Goal: Task Accomplishment & Management: Manage account settings

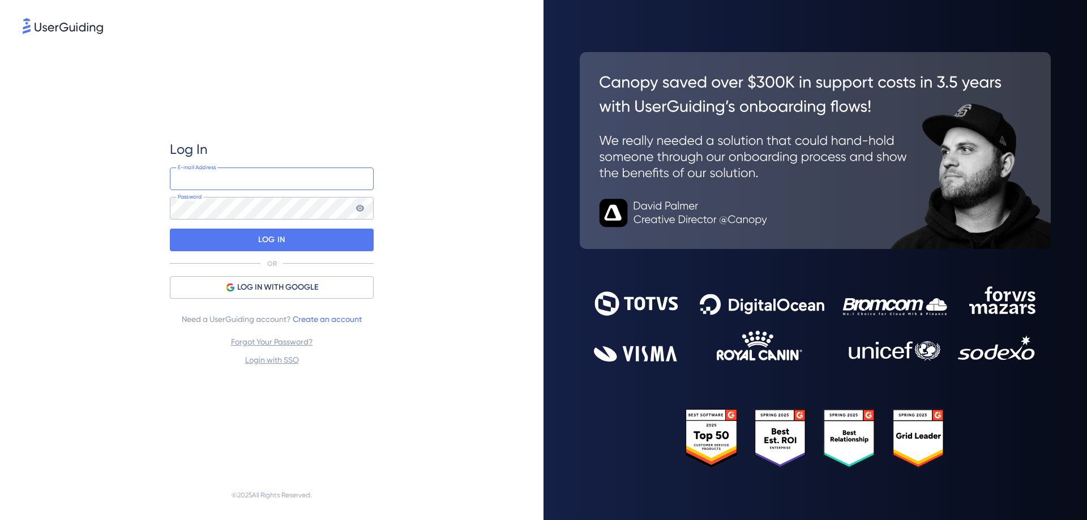
click at [236, 176] on input "email" at bounding box center [272, 179] width 204 height 23
type input "[EMAIL_ADDRESS][DOMAIN_NAME]"
click at [193, 196] on div "[EMAIL_ADDRESS][DOMAIN_NAME] E-mail Address Password" at bounding box center [272, 194] width 204 height 52
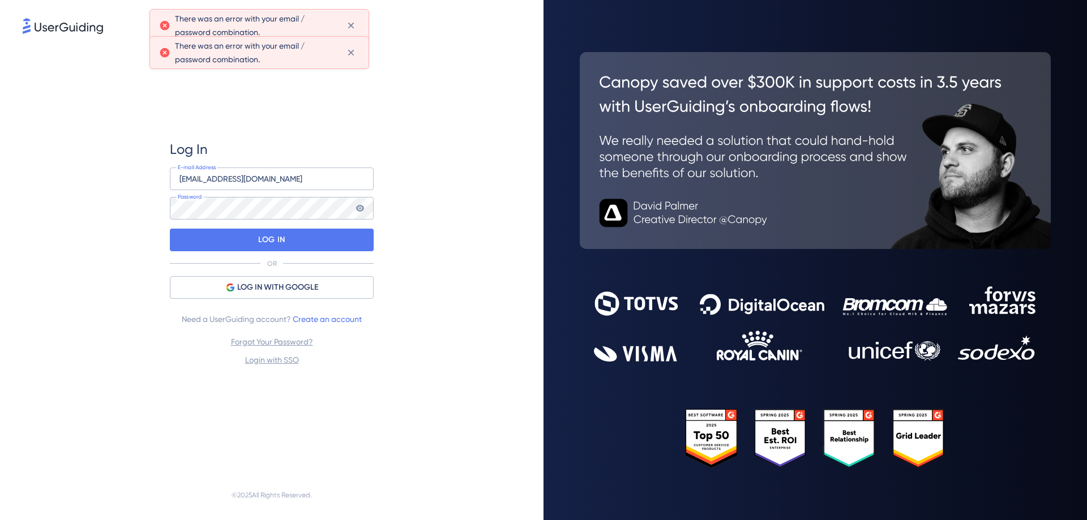
click at [357, 210] on icon at bounding box center [360, 208] width 8 height 7
click at [359, 210] on icon at bounding box center [360, 208] width 8 height 8
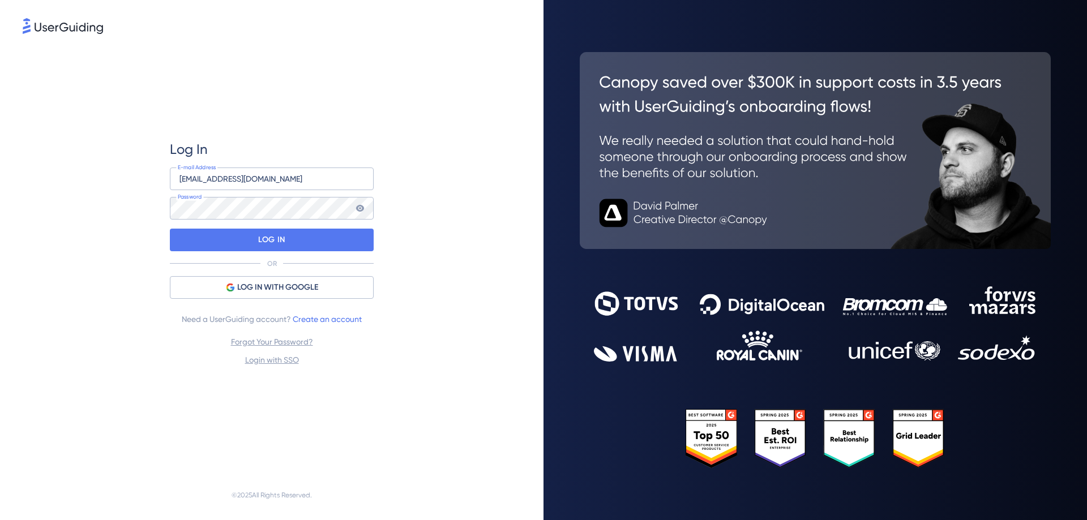
click at [176, 392] on div "Log In [EMAIL_ADDRESS][DOMAIN_NAME] E-mail Address Password LOG IN OR LOG IN WI…" at bounding box center [272, 253] width 204 height 434
click at [277, 344] on link "Forgot Your Password?" at bounding box center [272, 342] width 82 height 9
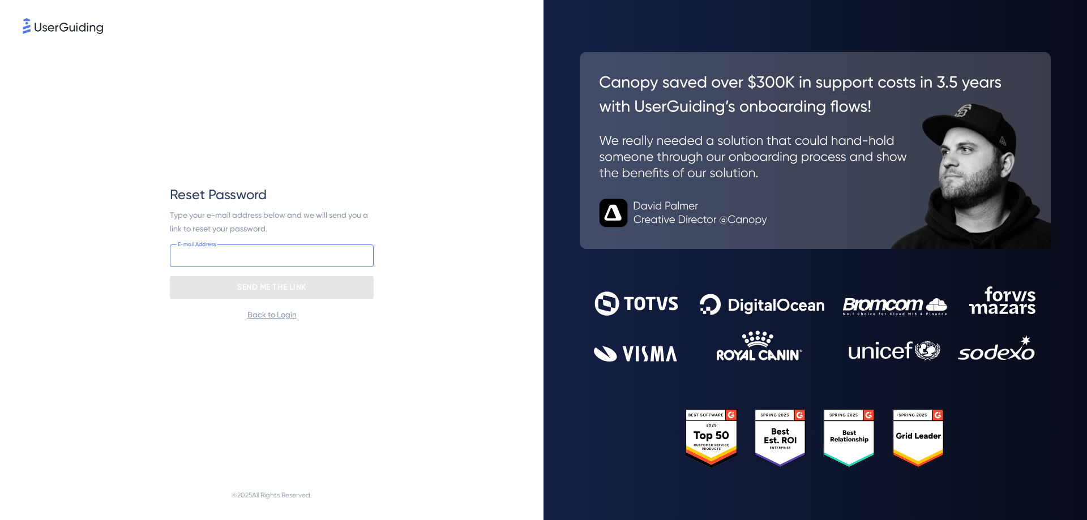
click at [227, 255] on input "email" at bounding box center [272, 256] width 204 height 23
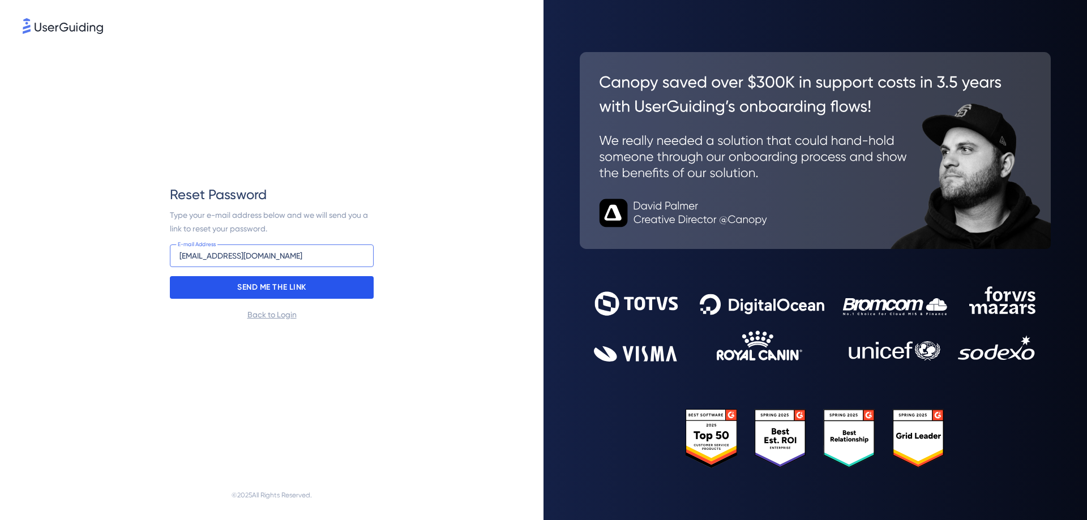
type input "[EMAIL_ADDRESS][DOMAIN_NAME]"
click at [252, 285] on p "SEND ME THE LINK" at bounding box center [271, 288] width 69 height 18
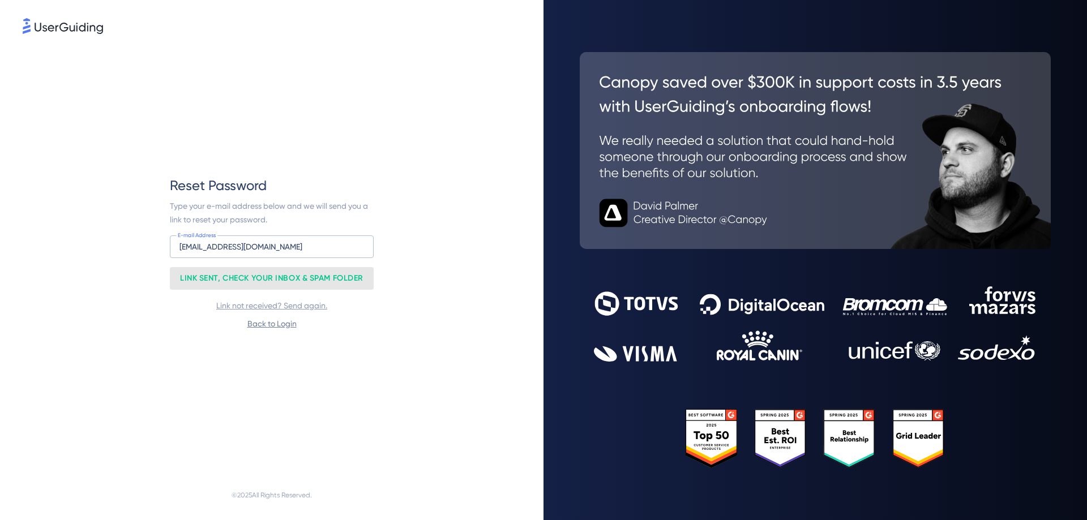
click at [272, 324] on link "Back to Login" at bounding box center [271, 323] width 49 height 9
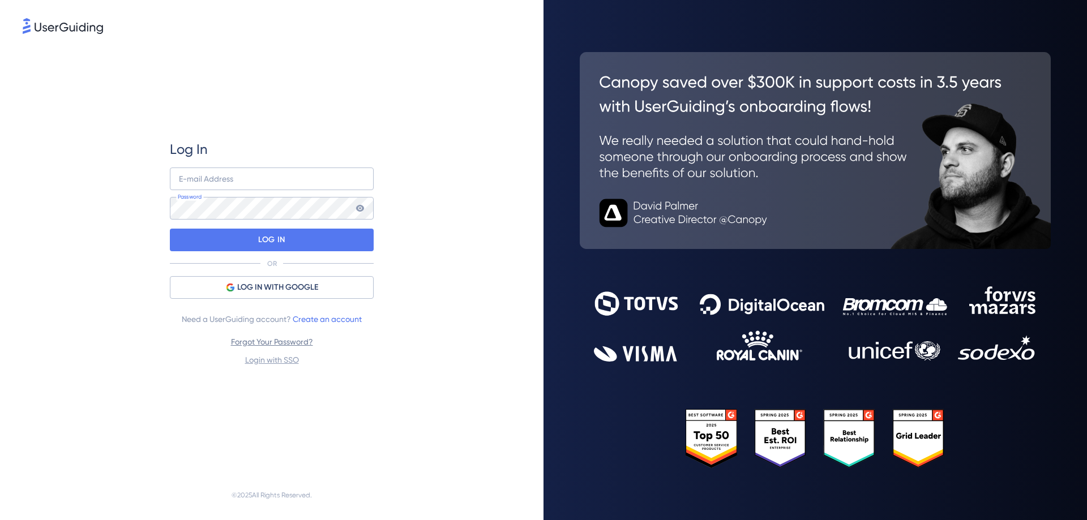
click at [271, 340] on link "Forgot Your Password?" at bounding box center [272, 342] width 82 height 9
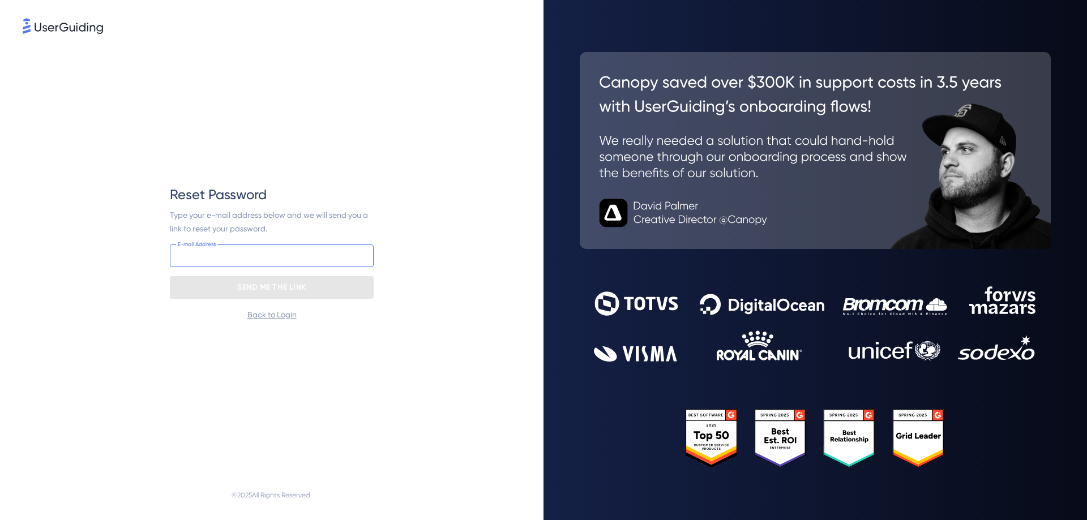
click at [221, 253] on input "email" at bounding box center [272, 256] width 204 height 23
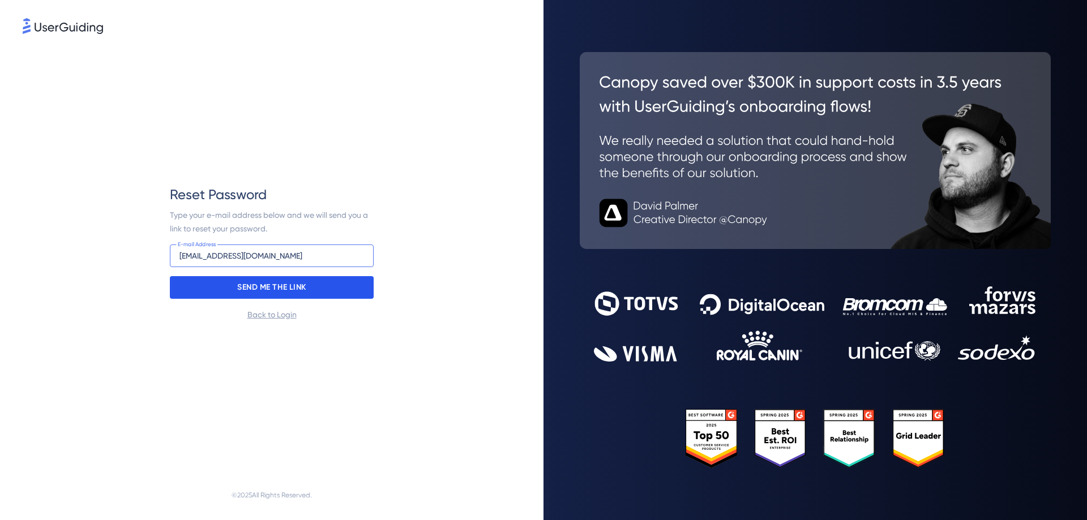
type input "[EMAIL_ADDRESS][DOMAIN_NAME]"
click at [294, 291] on p "SEND ME THE LINK" at bounding box center [271, 288] width 69 height 18
